Goal: Book appointment/travel/reservation

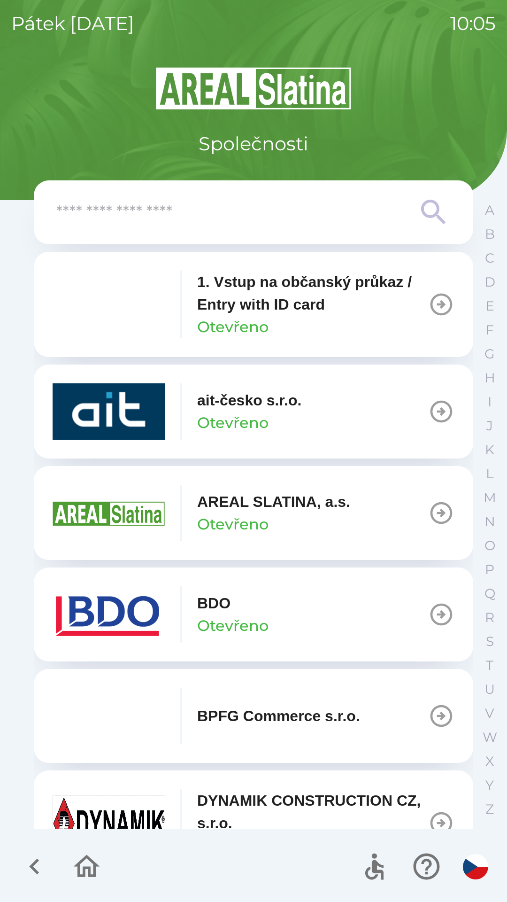
click at [431, 615] on icon "button" at bounding box center [442, 614] width 22 height 22
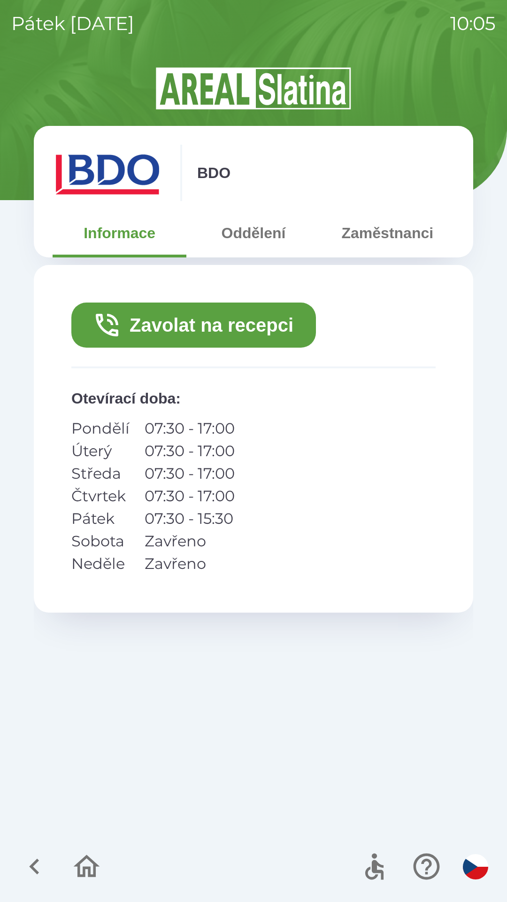
click at [218, 326] on button "Zavolat na recepci" at bounding box center [193, 324] width 245 height 45
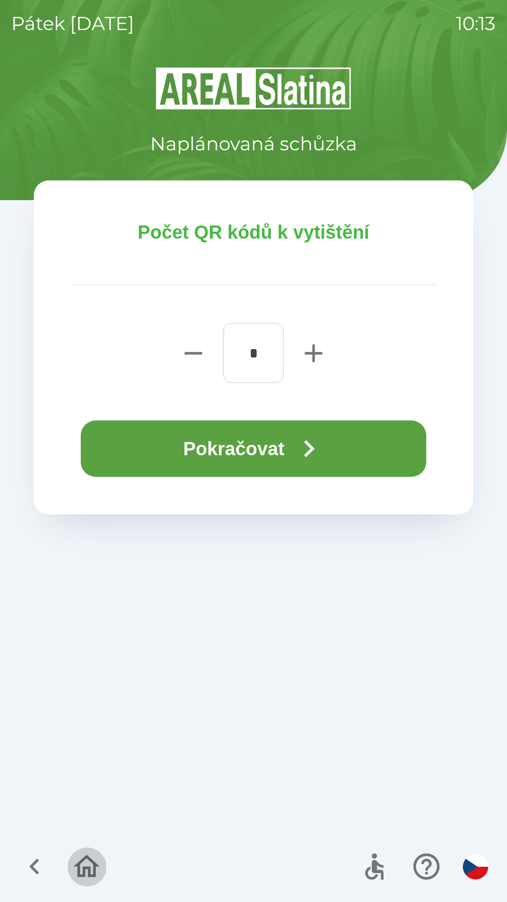
click at [87, 871] on icon "button" at bounding box center [86, 865] width 31 height 31
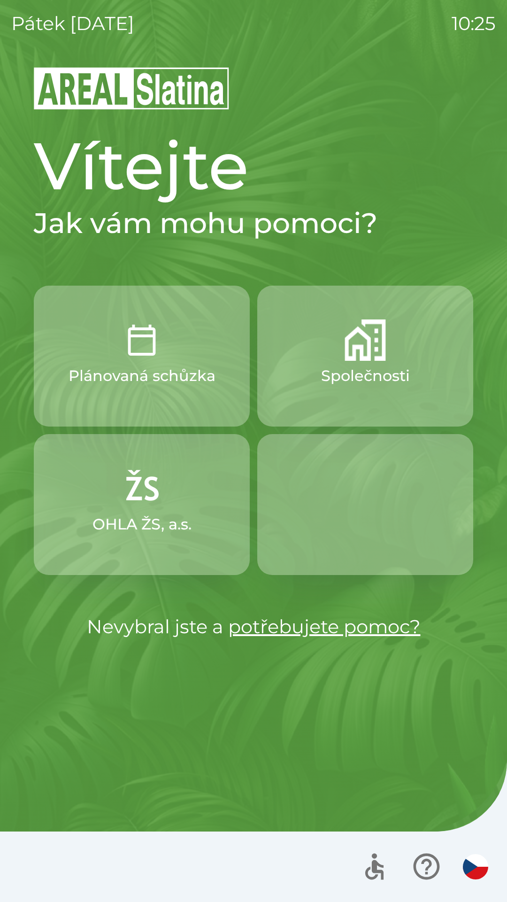
click at [331, 352] on button "Společnosti" at bounding box center [365, 356] width 216 height 141
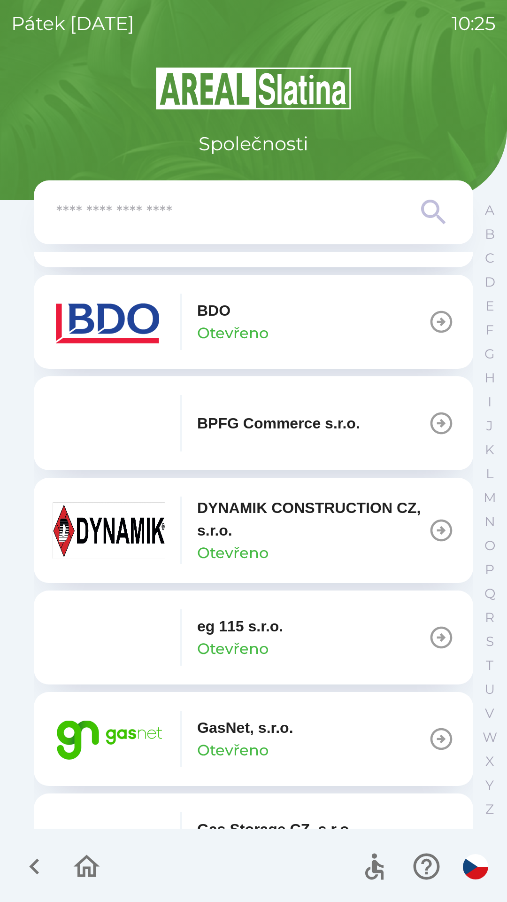
scroll to position [301, 0]
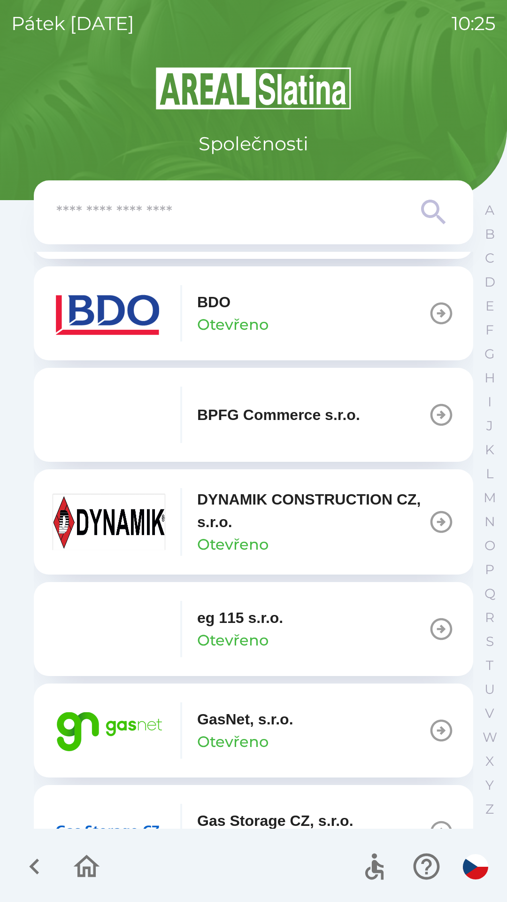
click at [105, 720] on img "button" at bounding box center [109, 730] width 113 height 56
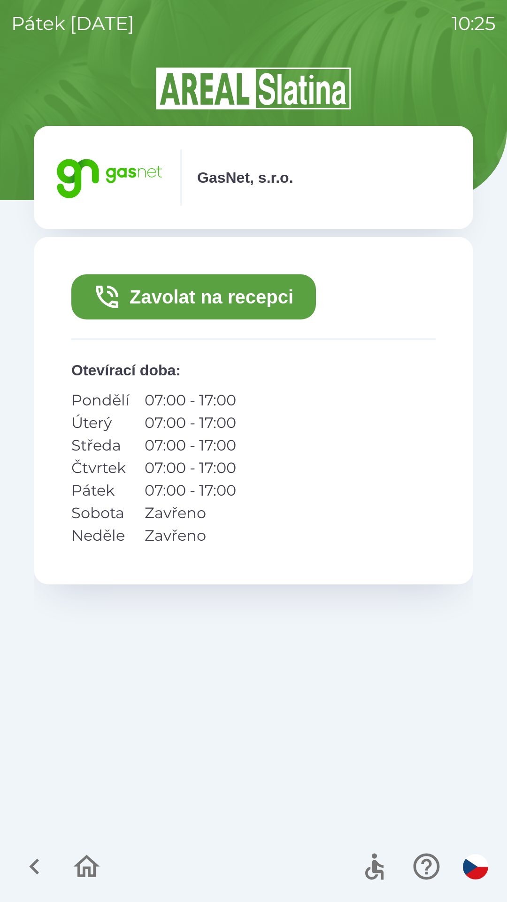
click at [144, 299] on button "Zavolat na recepci" at bounding box center [193, 296] width 245 height 45
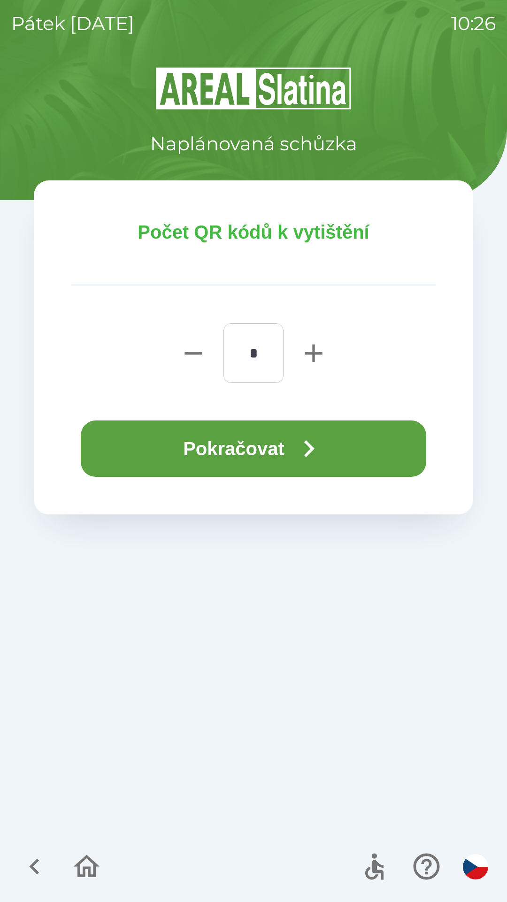
click at [211, 449] on button "Pokračovat" at bounding box center [254, 448] width 346 height 56
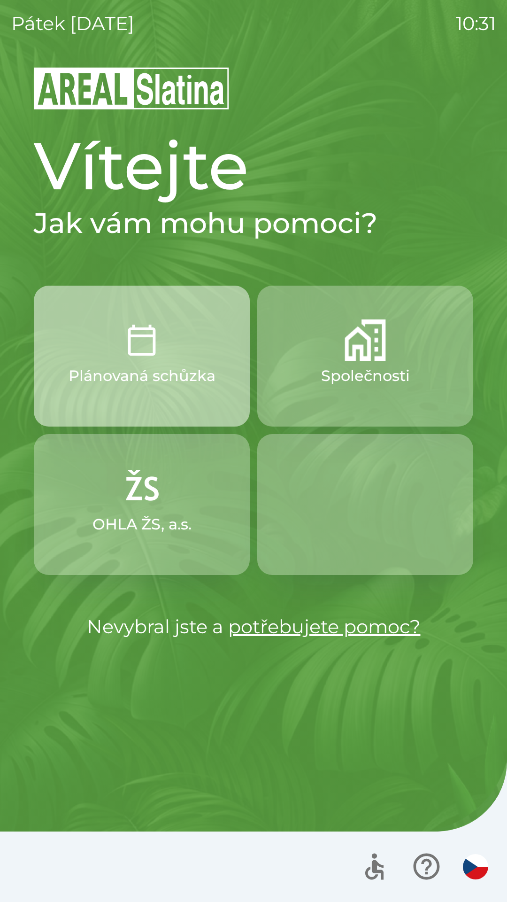
click at [135, 358] on img "button" at bounding box center [141, 339] width 41 height 41
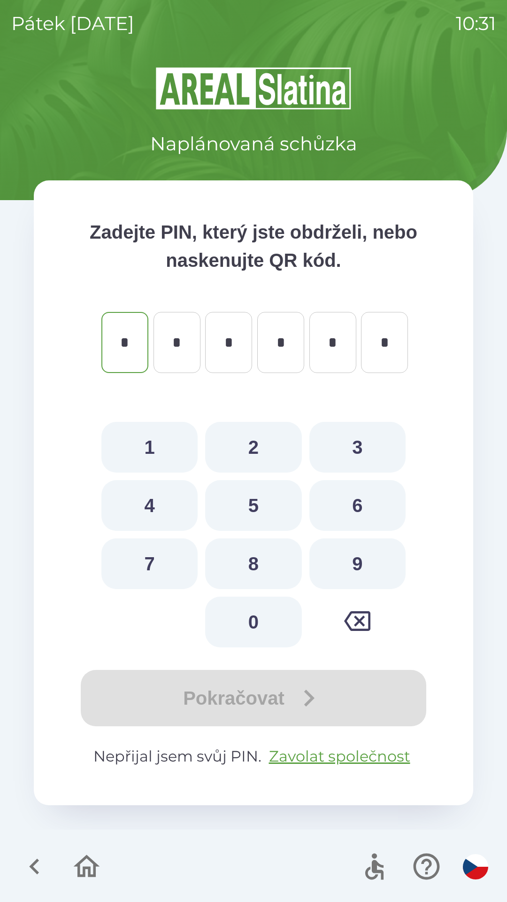
click at [476, 860] on img "button" at bounding box center [475, 866] width 25 height 25
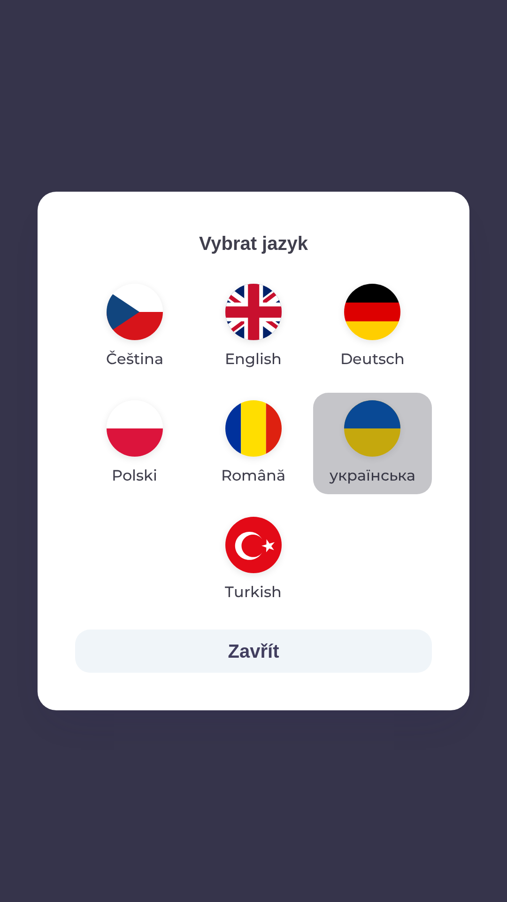
click at [379, 441] on img "button" at bounding box center [372, 428] width 56 height 56
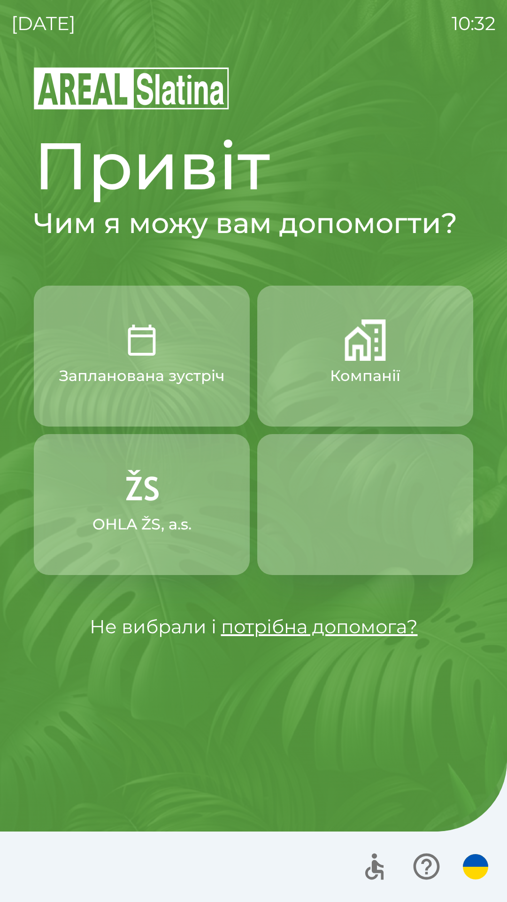
click at [159, 510] on button "OHLA ŽS, a.s." at bounding box center [142, 504] width 216 height 141
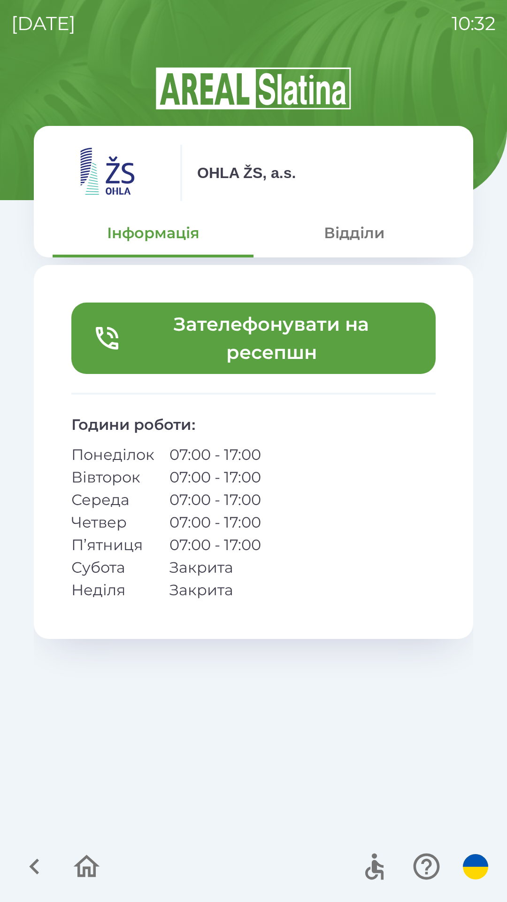
click at [34, 865] on icon "button" at bounding box center [34, 866] width 10 height 16
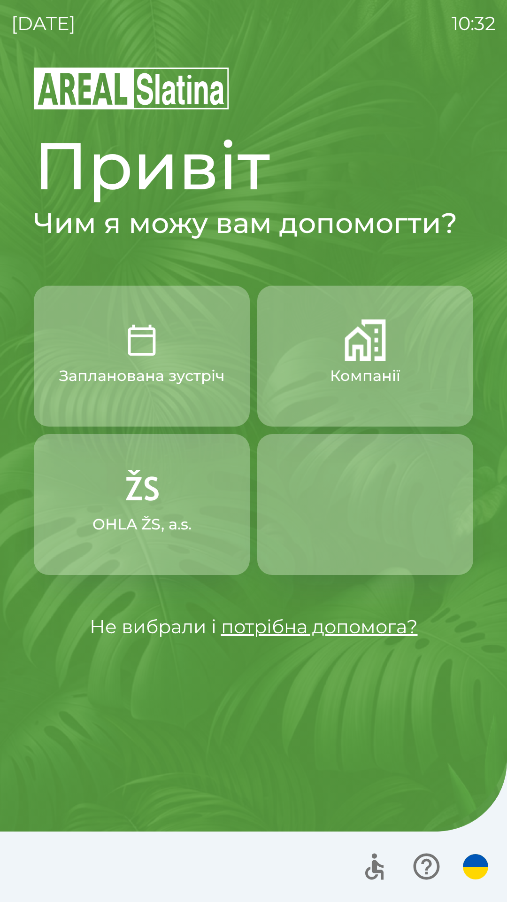
click at [134, 375] on p "Запланована зустріч" at bounding box center [141, 375] width 165 height 23
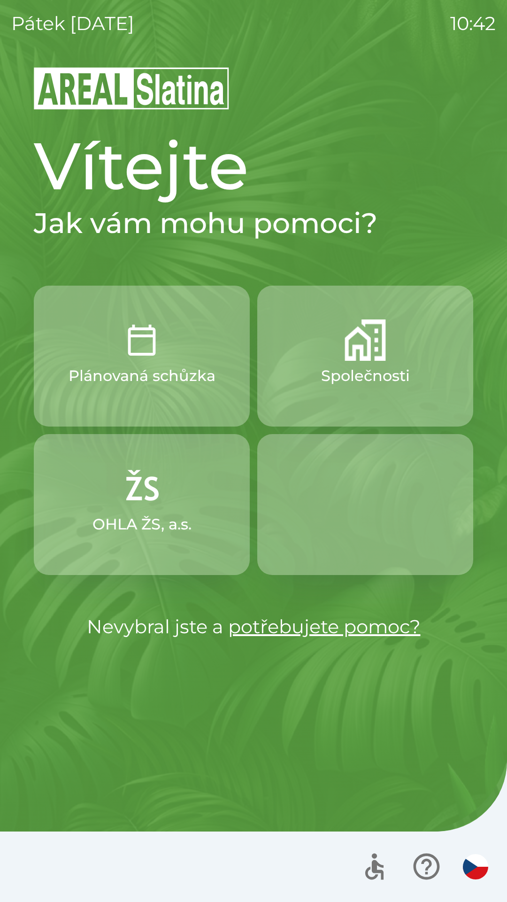
click at [371, 365] on p "Společnosti" at bounding box center [365, 375] width 89 height 23
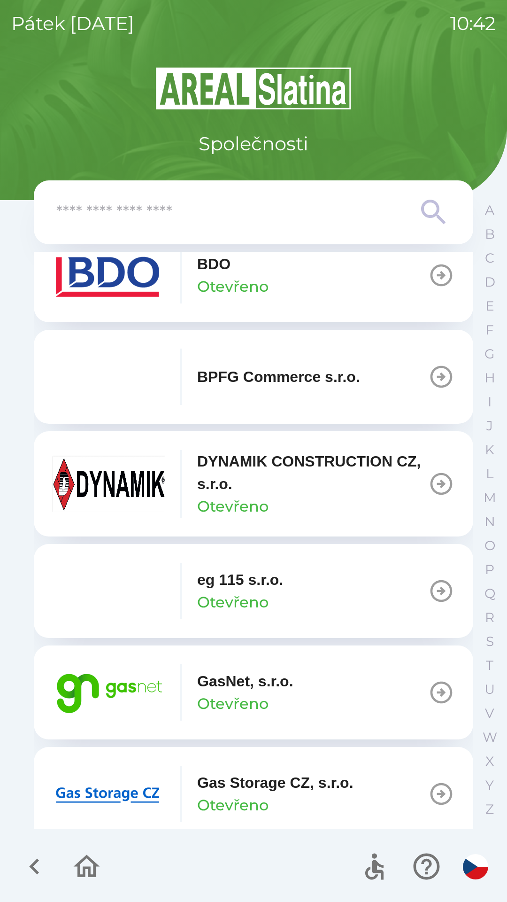
scroll to position [346, 0]
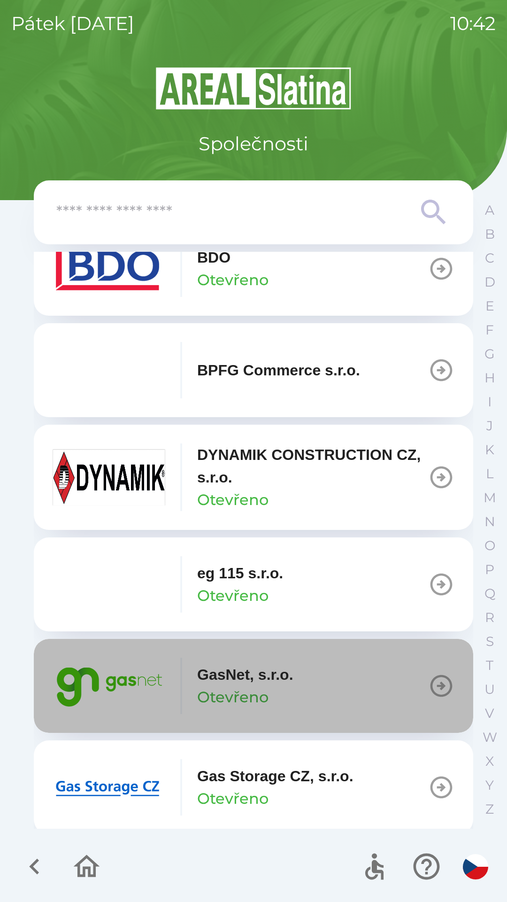
click at [431, 684] on icon "button" at bounding box center [441, 686] width 26 height 26
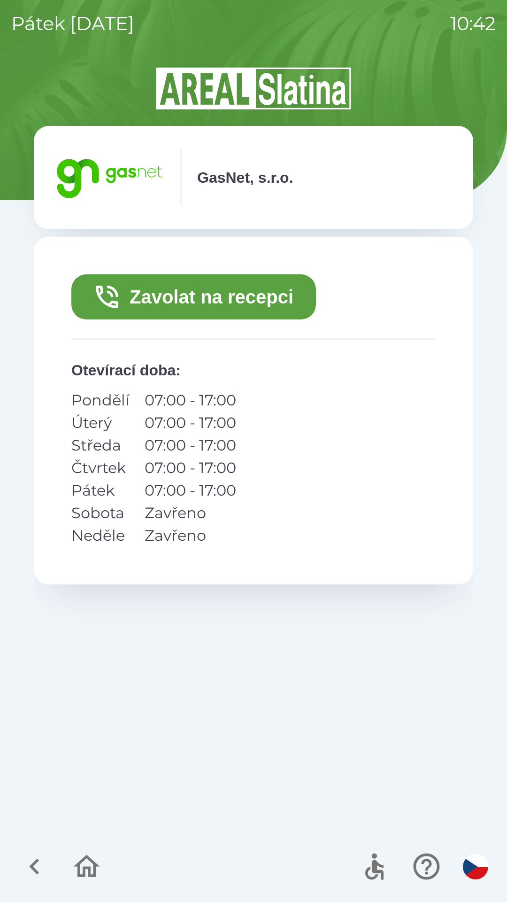
click at [245, 300] on button "Zavolat na recepci" at bounding box center [193, 296] width 245 height 45
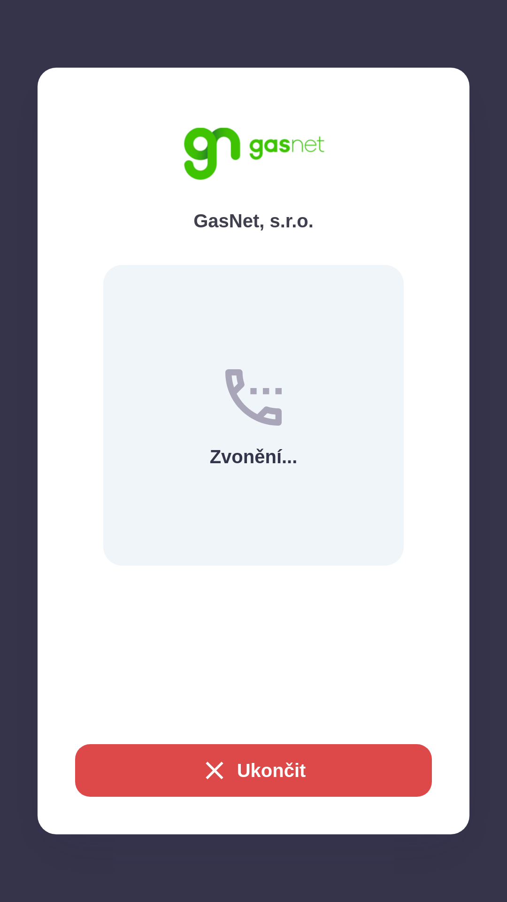
click at [277, 760] on button "Ukončit" at bounding box center [253, 770] width 357 height 53
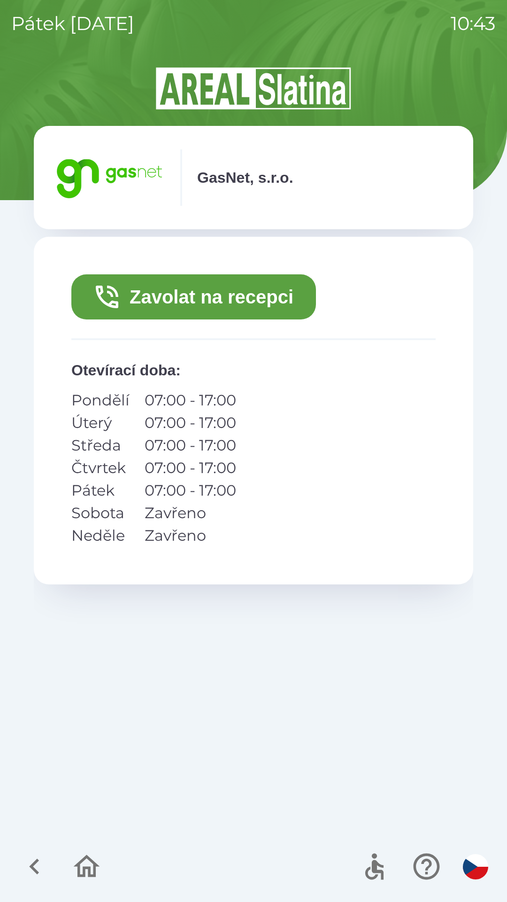
click at [237, 296] on button "Zavolat na recepci" at bounding box center [193, 296] width 245 height 45
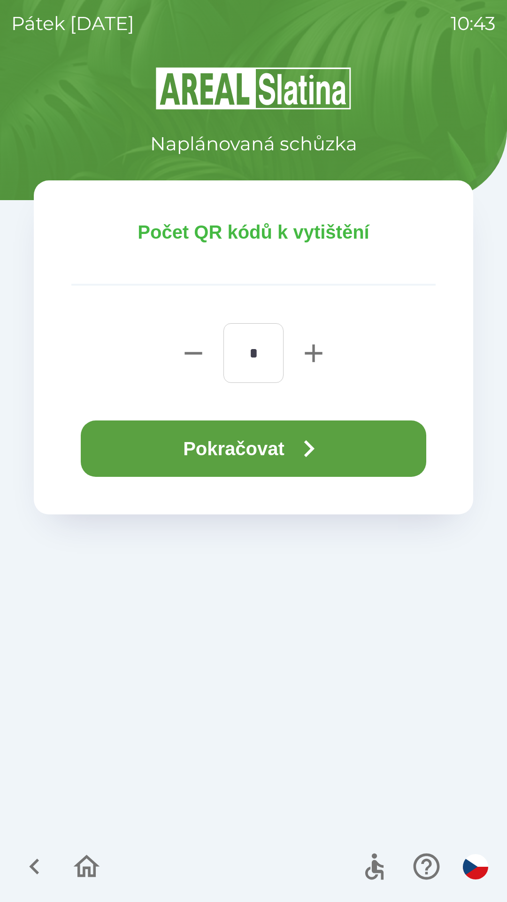
click at [317, 453] on icon "button" at bounding box center [309, 449] width 34 height 34
